Goal: Information Seeking & Learning: Find specific fact

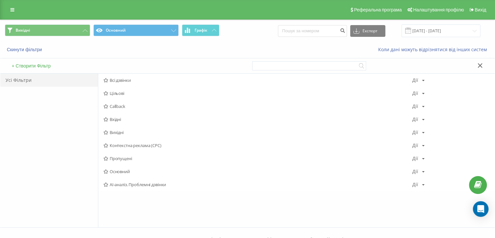
drag, startPoint x: 113, startPoint y: 121, endPoint x: 127, endPoint y: 116, distance: 14.1
click at [113, 120] on span "Вхідні" at bounding box center [258, 119] width 309 height 5
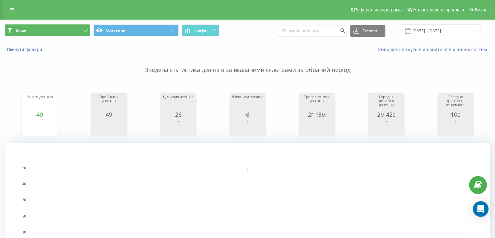
drag, startPoint x: 82, startPoint y: 32, endPoint x: 91, endPoint y: 55, distance: 24.7
click at [82, 32] on button "Вхідні" at bounding box center [47, 30] width 85 height 12
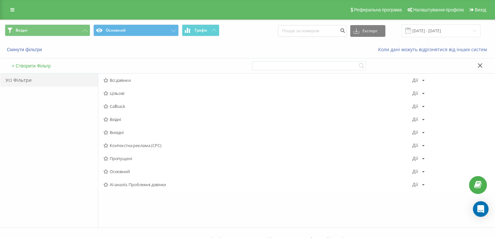
click at [128, 132] on span "Вихідні" at bounding box center [258, 132] width 309 height 5
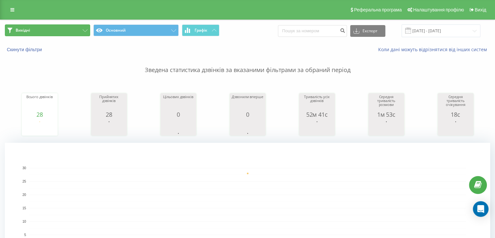
click at [73, 31] on button "Вихідні" at bounding box center [47, 30] width 85 height 12
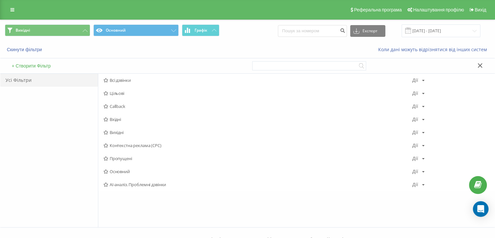
click at [120, 118] on span "Вхідні" at bounding box center [258, 119] width 309 height 5
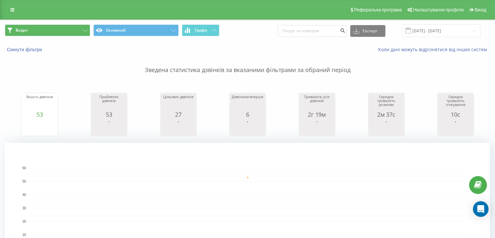
click at [46, 36] on span "Вхідні Основний Графік" at bounding box center [124, 30] width 238 height 13
click at [47, 33] on button "Вхідні" at bounding box center [47, 30] width 85 height 12
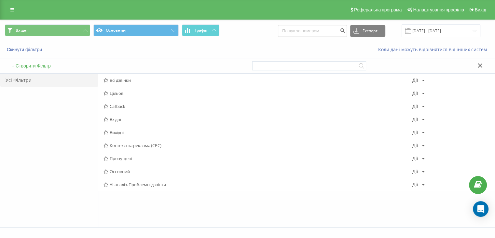
click at [124, 130] on span "Вихідні" at bounding box center [258, 132] width 309 height 5
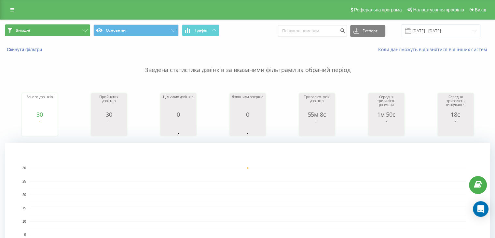
click at [76, 28] on button "Вихідні" at bounding box center [47, 30] width 85 height 12
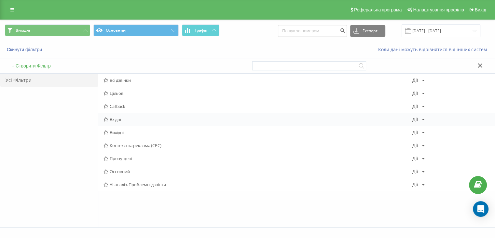
click at [121, 116] on div "Вхідні Дії Редагувати Копіювати Видалити За замовчуванням Поділитися" at bounding box center [296, 119] width 397 height 13
click at [121, 117] on span "Вхідні" at bounding box center [258, 119] width 309 height 5
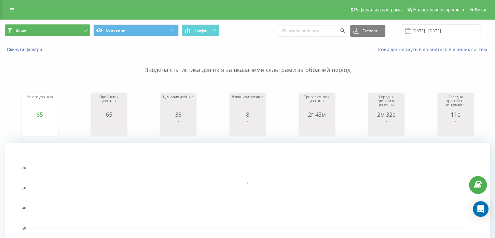
click at [63, 29] on button "Вхідні" at bounding box center [47, 30] width 85 height 12
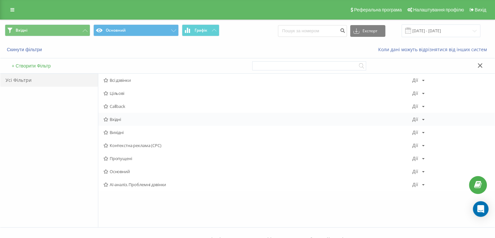
click at [122, 120] on span "Вхідні" at bounding box center [258, 119] width 309 height 5
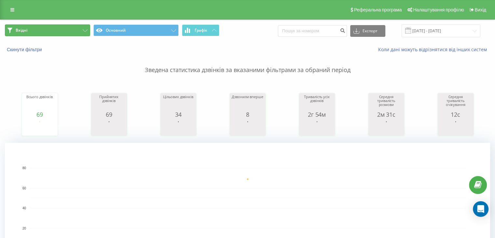
click at [67, 31] on button "Вхідні" at bounding box center [47, 30] width 85 height 12
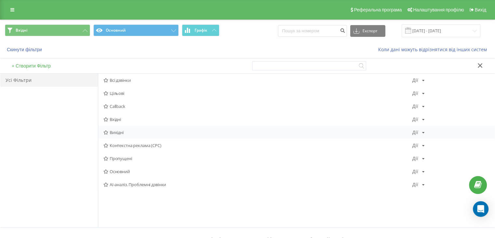
click at [119, 127] on div "Вихідні [PERSON_NAME] Копіювати Видалити За замовчуванням Поділитися" at bounding box center [296, 132] width 397 height 13
click at [120, 132] on span "Вихідні" at bounding box center [258, 132] width 309 height 5
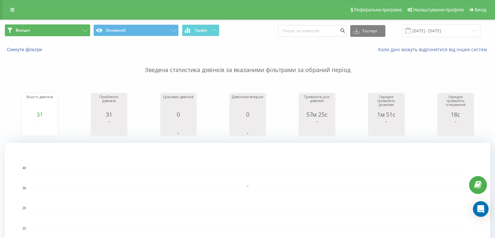
click at [60, 34] on button "Вихідні" at bounding box center [47, 30] width 85 height 12
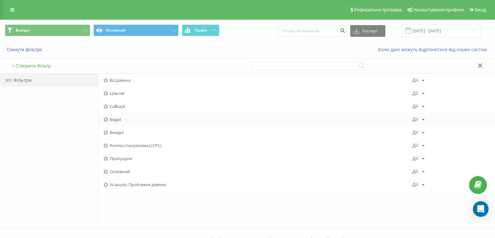
click at [126, 119] on span "Вхідні" at bounding box center [258, 119] width 309 height 5
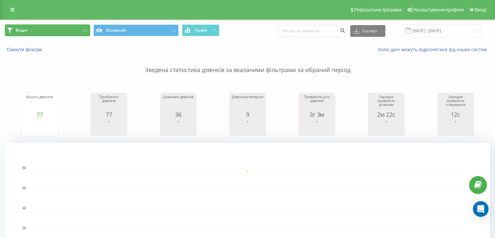
click at [57, 36] on button "Вхідні" at bounding box center [47, 30] width 85 height 12
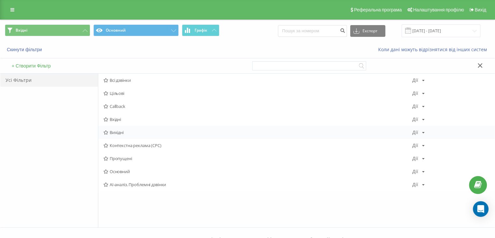
click at [115, 135] on div "Вихідні [PERSON_NAME] Копіювати Видалити За замовчуванням Поділитися" at bounding box center [296, 132] width 397 height 13
click at [118, 133] on span "Вихідні" at bounding box center [258, 132] width 309 height 5
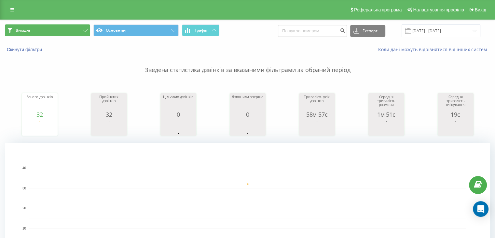
click at [66, 26] on button "Вихідні" at bounding box center [47, 30] width 85 height 12
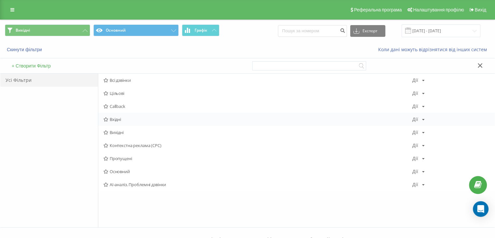
click at [121, 118] on span "Вхідні" at bounding box center [258, 119] width 309 height 5
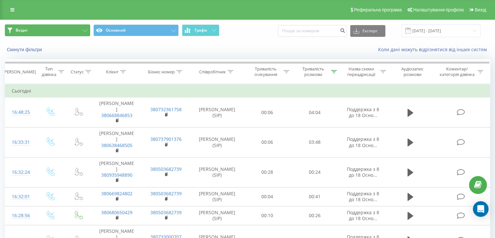
click at [63, 27] on button "Вхідні" at bounding box center [47, 30] width 85 height 12
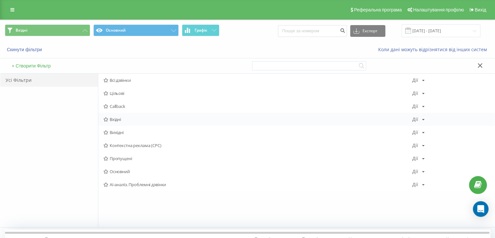
click at [121, 114] on div "Вхідні Дії Редагувати Копіювати Видалити За замовчуванням Поділитися" at bounding box center [296, 119] width 397 height 13
click at [122, 117] on span "Вхідні" at bounding box center [258, 119] width 309 height 5
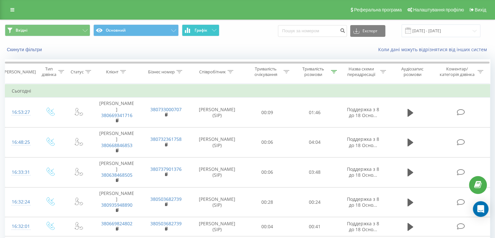
click at [195, 31] on span "Графік" at bounding box center [201, 30] width 13 height 5
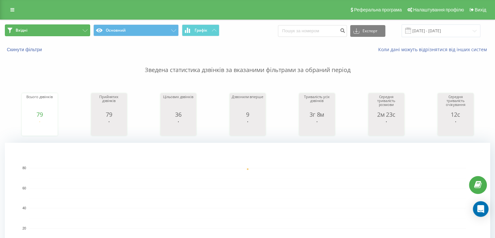
click at [55, 29] on button "Вхідні" at bounding box center [47, 30] width 85 height 12
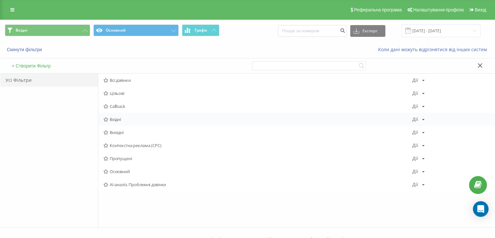
click at [123, 118] on span "Вхідні" at bounding box center [258, 119] width 309 height 5
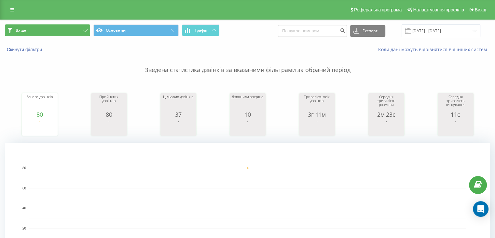
click at [74, 34] on button "Вхідні" at bounding box center [47, 30] width 85 height 12
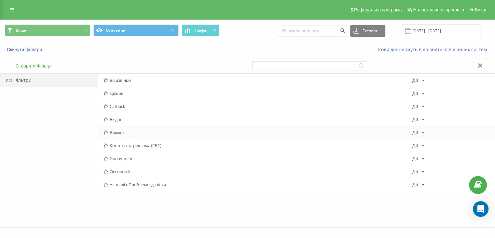
click at [124, 128] on div "Вихідні [PERSON_NAME] Копіювати Видалити За замовчуванням Поділитися" at bounding box center [296, 132] width 397 height 13
click at [124, 130] on span "Вихідні" at bounding box center [258, 132] width 309 height 5
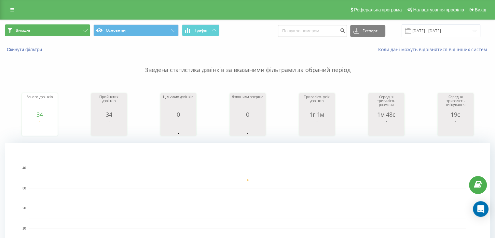
click at [67, 25] on button "Вихідні" at bounding box center [47, 30] width 85 height 12
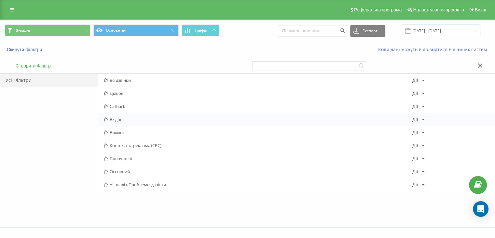
click at [119, 120] on span "Вхідні" at bounding box center [258, 119] width 309 height 5
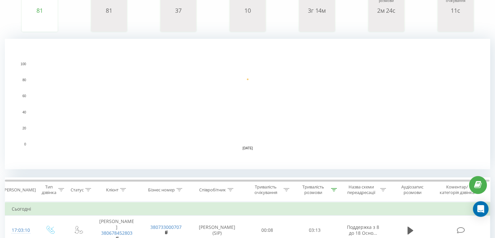
scroll to position [195, 0]
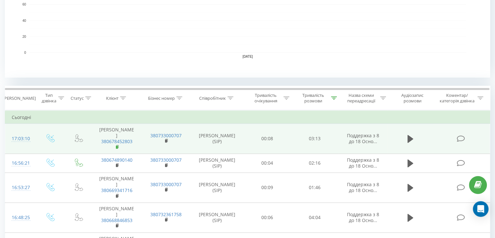
click at [119, 145] on icon at bounding box center [118, 147] width 4 height 5
drag, startPoint x: 103, startPoint y: 129, endPoint x: 134, endPoint y: 147, distance: 36.4
click at [131, 133] on td "Хомич Ігор Євгенійович 380678452803" at bounding box center [116, 139] width 49 height 30
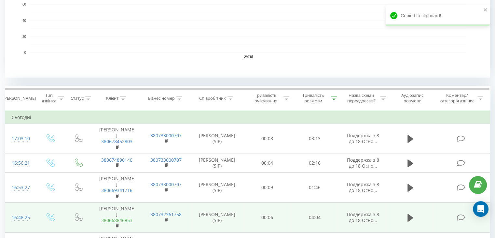
copy td "Хомич Ігор Євгенійович"
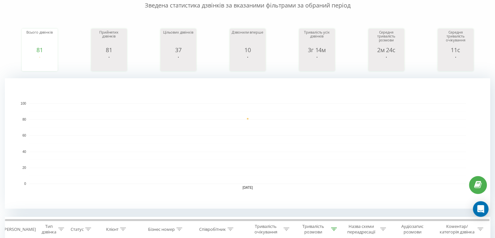
scroll to position [0, 0]
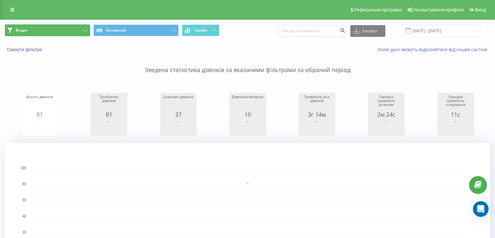
click at [54, 36] on button "Вхідні" at bounding box center [47, 30] width 85 height 12
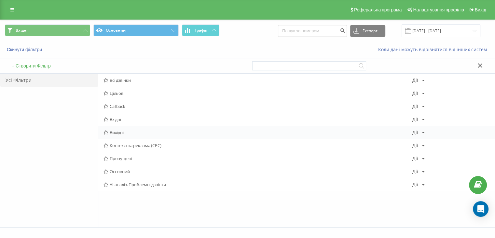
click at [119, 131] on span "Вихідні" at bounding box center [258, 132] width 309 height 5
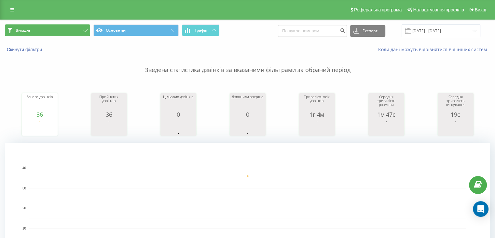
click at [69, 28] on button "Вихідні" at bounding box center [47, 30] width 85 height 12
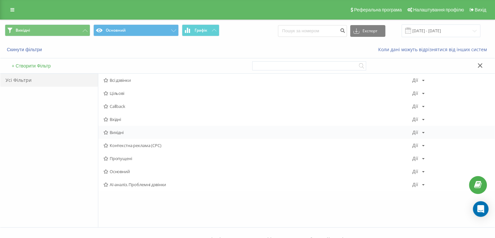
click at [110, 130] on span "Вихідні" at bounding box center [258, 132] width 309 height 5
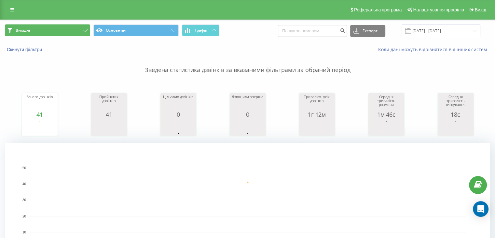
click at [66, 31] on button "Вихідні" at bounding box center [47, 30] width 85 height 12
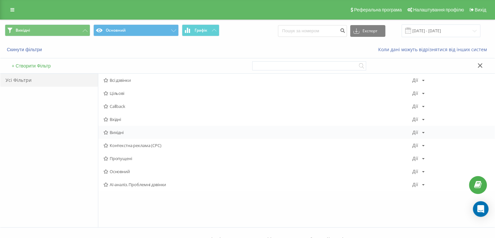
click at [117, 131] on span "Вихідні" at bounding box center [258, 132] width 309 height 5
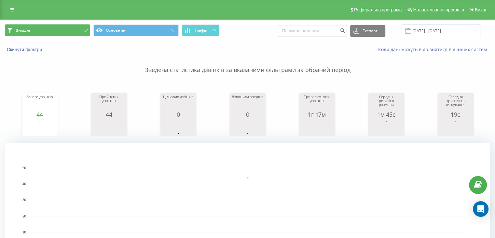
click at [72, 31] on button "Вихідні" at bounding box center [47, 30] width 85 height 12
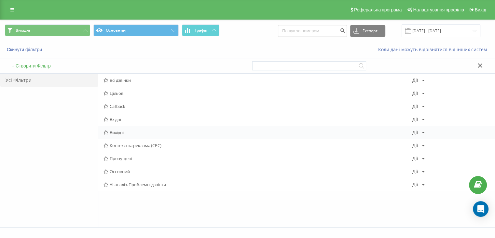
click at [118, 130] on span "Вихідні" at bounding box center [258, 132] width 309 height 5
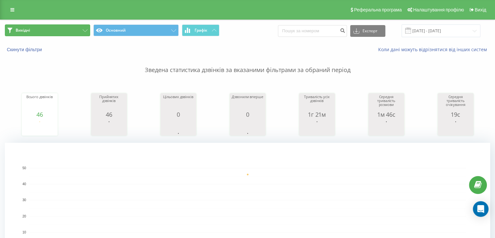
click at [77, 29] on button "Вихідні" at bounding box center [47, 30] width 85 height 12
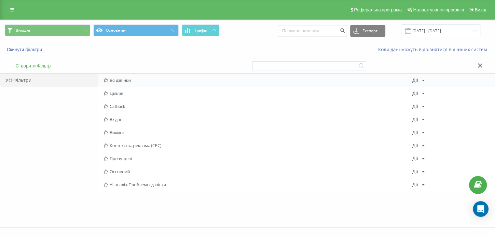
click at [124, 76] on div "Всі дзвінки Дії Редагувати Копіювати Видалити За замовчуванням Поділитися" at bounding box center [296, 80] width 397 height 13
click at [130, 83] on div "Всі дзвінки Дії Редагувати Копіювати Видалити За замовчуванням Поділитися" at bounding box center [296, 80] width 397 height 13
click at [127, 78] on span "Всі дзвінки" at bounding box center [258, 80] width 309 height 5
